Goal: Task Accomplishment & Management: Manage account settings

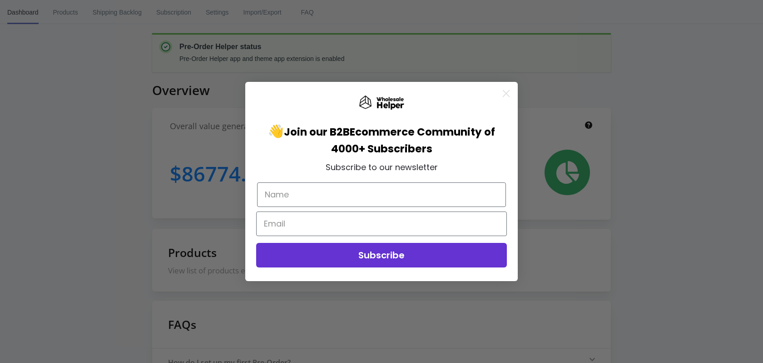
click at [66, 13] on div "Close dialog 👋 Join our B2B Ecommerce Community of 4000+ Subscribers Subscribe …" at bounding box center [381, 181] width 763 height 363
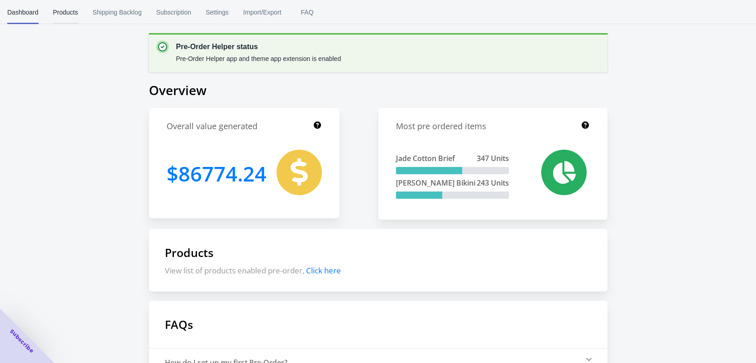
click at [66, 9] on span "Products" at bounding box center [65, 12] width 25 height 24
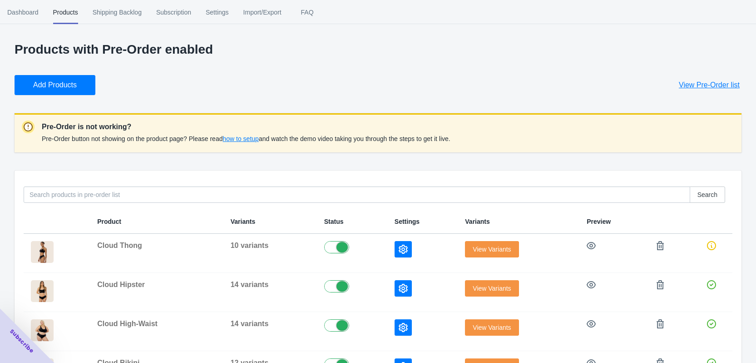
scroll to position [45, 0]
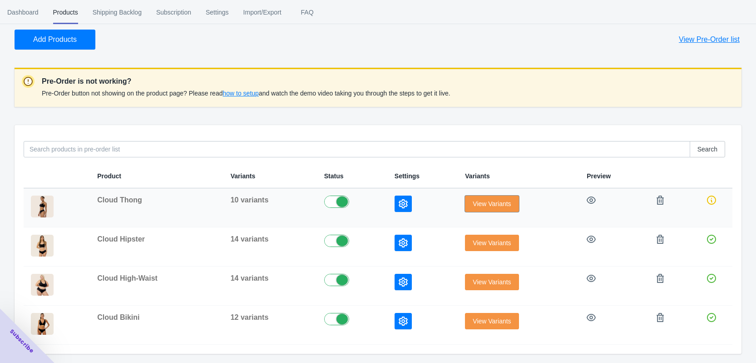
click at [492, 207] on span "View Variants" at bounding box center [492, 203] width 38 height 7
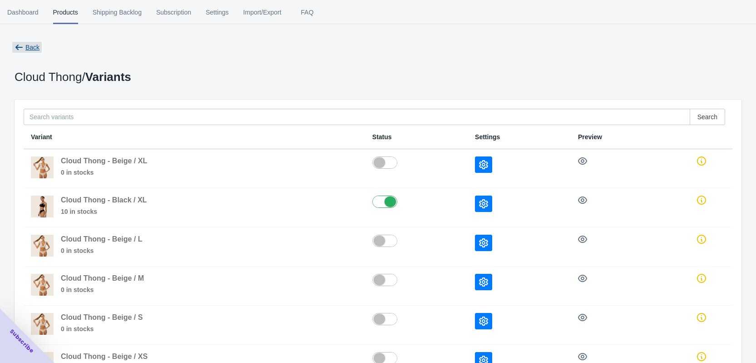
click at [31, 51] on span "Back" at bounding box center [32, 47] width 14 height 7
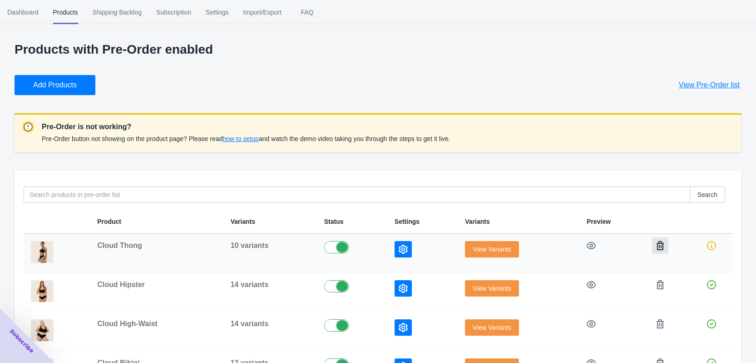
click at [658, 245] on icon "button" at bounding box center [660, 245] width 9 height 9
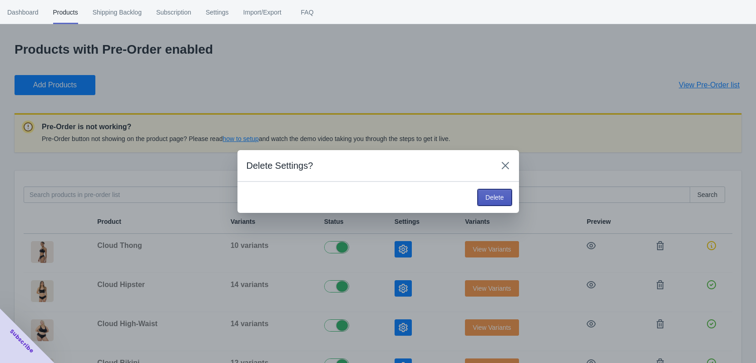
click at [484, 194] on button "Delete" at bounding box center [495, 197] width 34 height 16
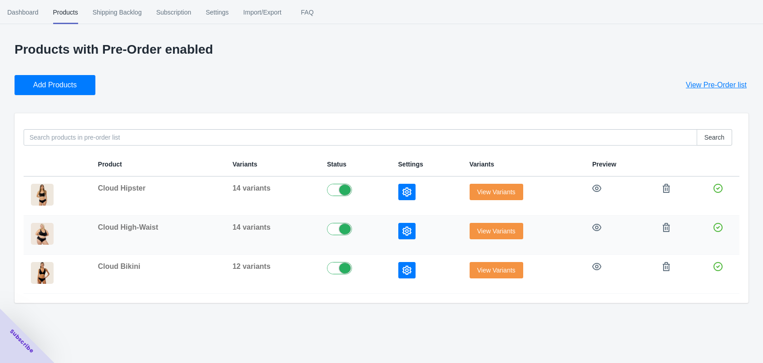
drag, startPoint x: 505, startPoint y: 222, endPoint x: 501, endPoint y: 229, distance: 8.2
click at [502, 224] on td "View Variants" at bounding box center [524, 234] width 123 height 39
click at [501, 229] on span "View Variants" at bounding box center [497, 230] width 38 height 7
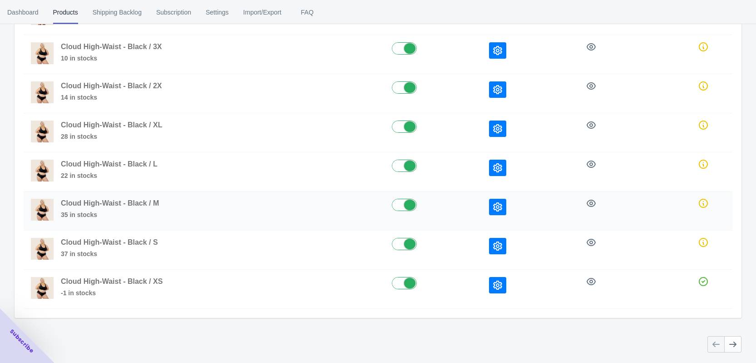
scroll to position [232, 0]
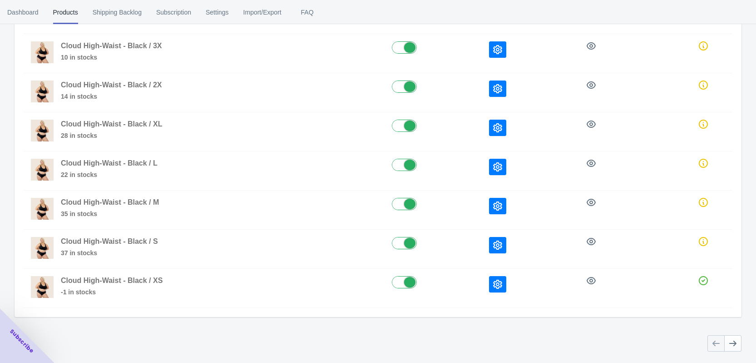
drag, startPoint x: 404, startPoint y: 241, endPoint x: 404, endPoint y: 211, distance: 29.5
click at [404, 239] on label at bounding box center [433, 242] width 83 height 11
checkbox input "false"
click at [408, 202] on label at bounding box center [433, 203] width 83 height 11
checkbox input "false"
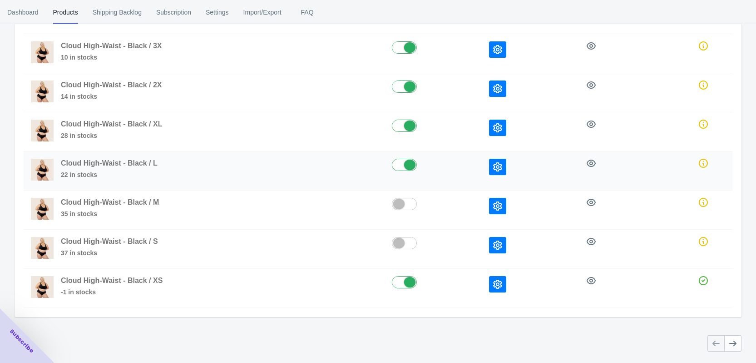
click at [403, 166] on label at bounding box center [433, 164] width 83 height 11
checkbox input "false"
click at [406, 123] on label at bounding box center [433, 124] width 83 height 11
checkbox input "false"
click at [405, 88] on label at bounding box center [433, 85] width 83 height 11
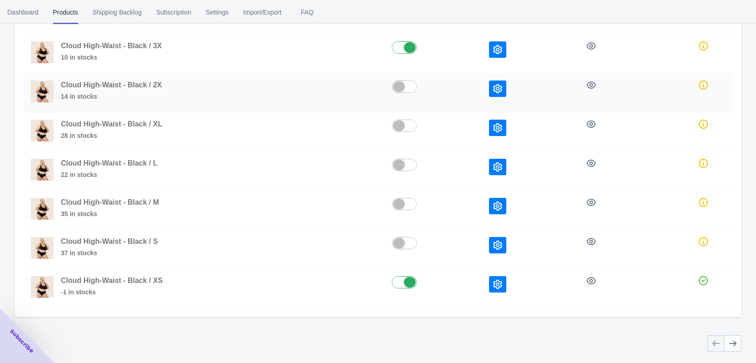
checkbox input "false"
click at [401, 51] on label at bounding box center [433, 46] width 83 height 11
checkbox input "false"
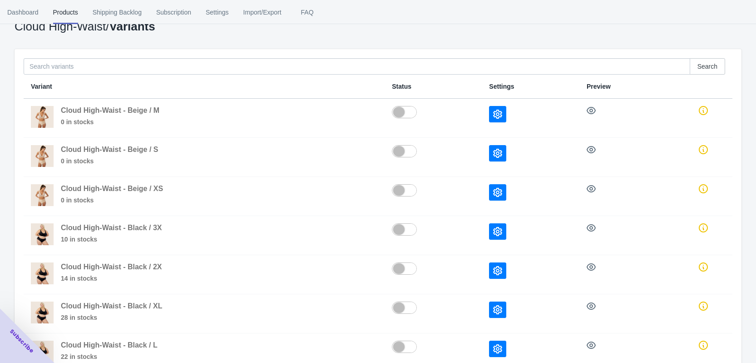
scroll to position [0, 0]
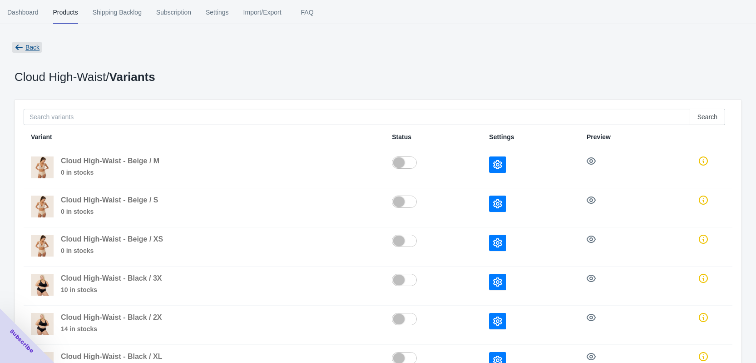
click at [28, 44] on span "Back" at bounding box center [32, 47] width 14 height 7
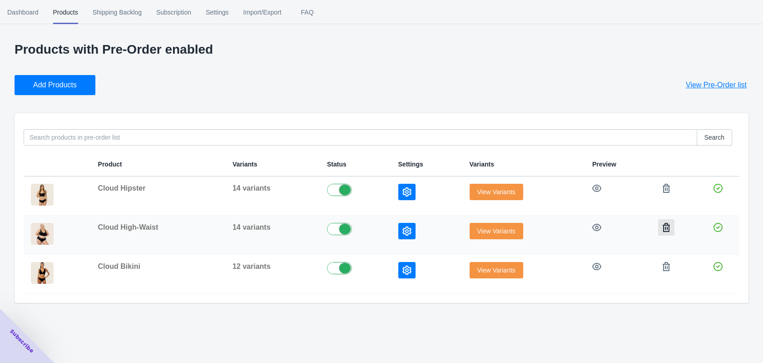
click at [664, 228] on icon "button" at bounding box center [666, 227] width 7 height 9
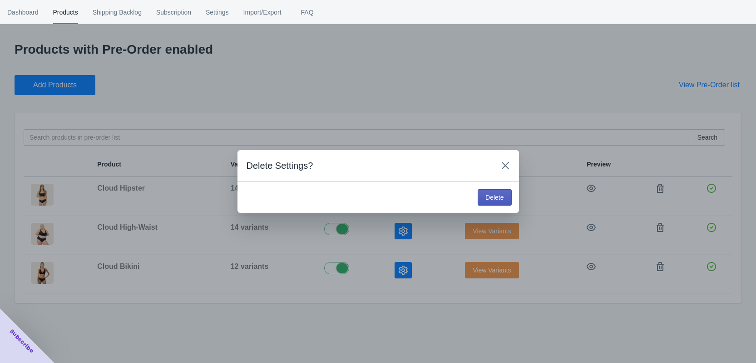
click at [488, 199] on span "Delete" at bounding box center [495, 197] width 18 height 7
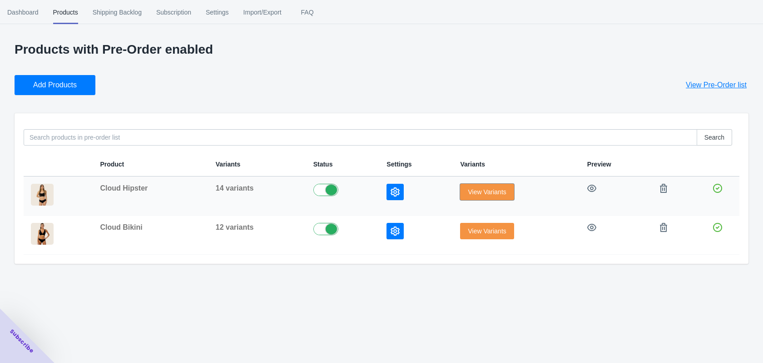
click at [489, 190] on span "View Variants" at bounding box center [487, 191] width 38 height 7
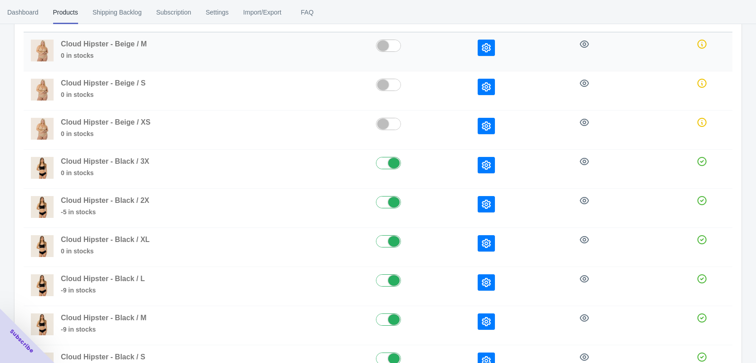
scroll to position [182, 0]
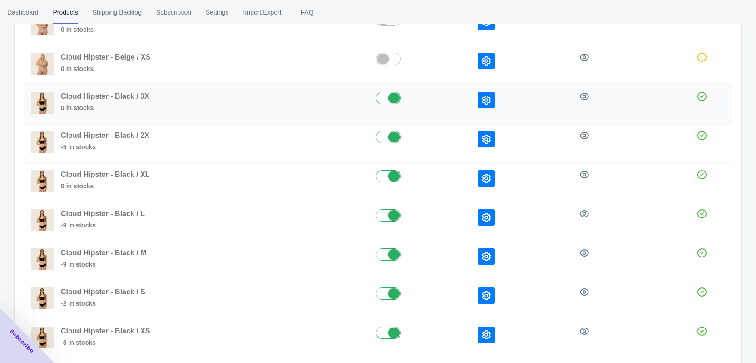
click at [393, 96] on label at bounding box center [419, 97] width 87 height 11
checkbox input "false"
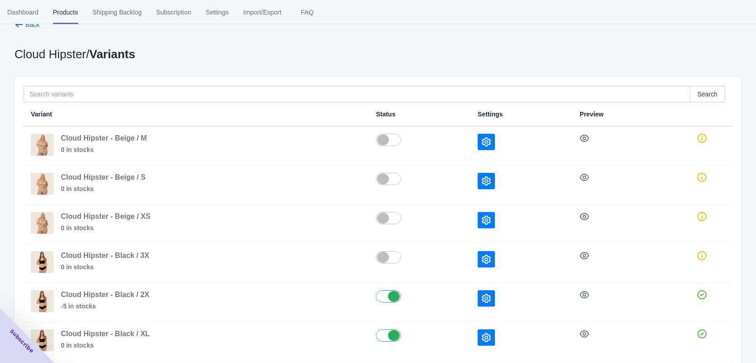
scroll to position [0, 0]
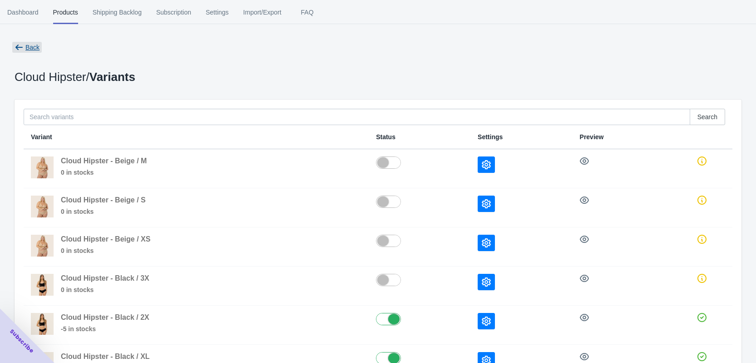
click at [34, 42] on button "Back" at bounding box center [27, 47] width 32 height 16
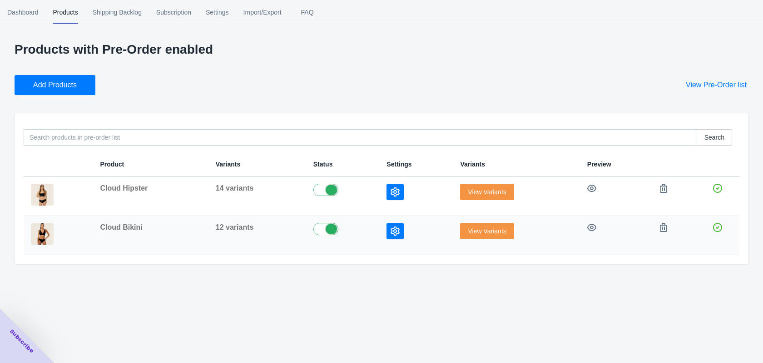
click at [468, 233] on span "View Variants" at bounding box center [487, 230] width 38 height 7
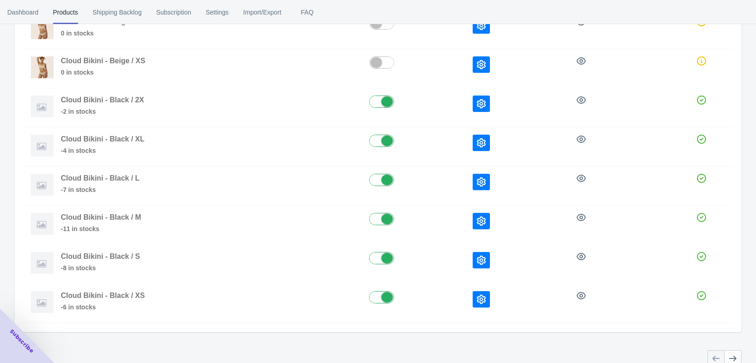
scroll to position [227, 0]
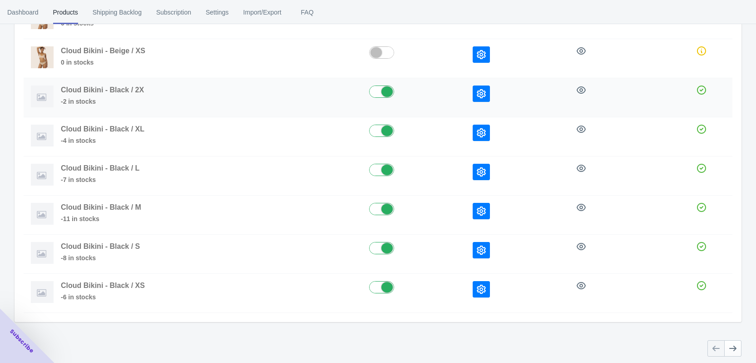
click at [377, 91] on label at bounding box center [413, 90] width 89 height 11
checkbox input "false"
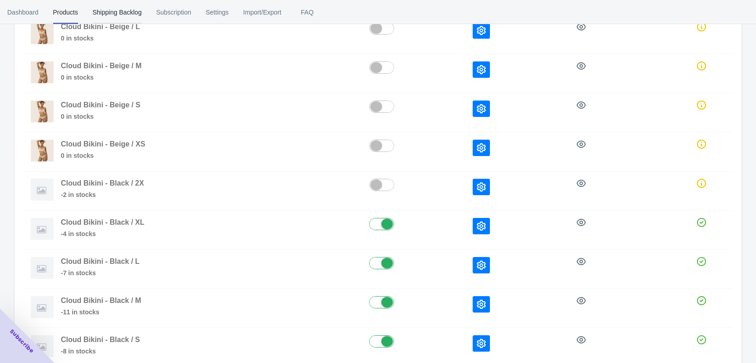
scroll to position [0, 0]
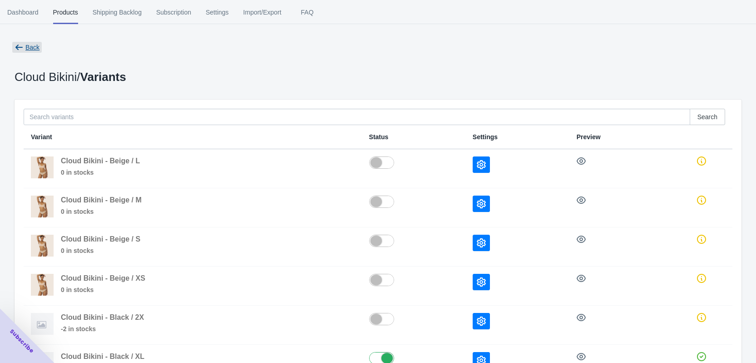
click at [31, 51] on span "Back" at bounding box center [27, 47] width 30 height 11
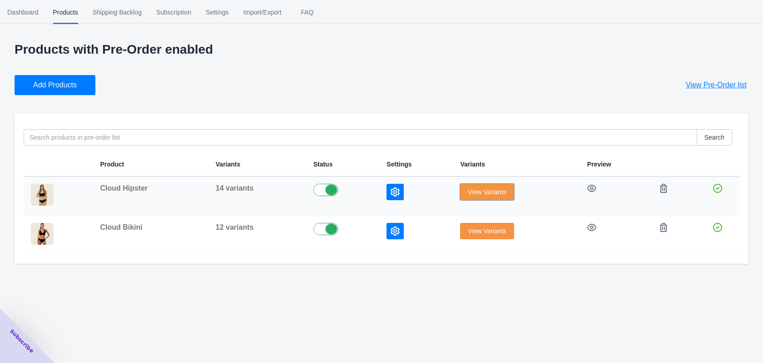
click at [468, 191] on span "View Variants" at bounding box center [487, 191] width 38 height 7
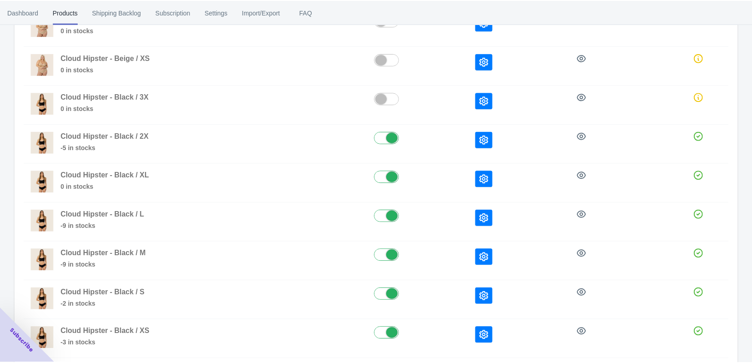
scroll to position [182, 0]
